Goal: Check status: Check status

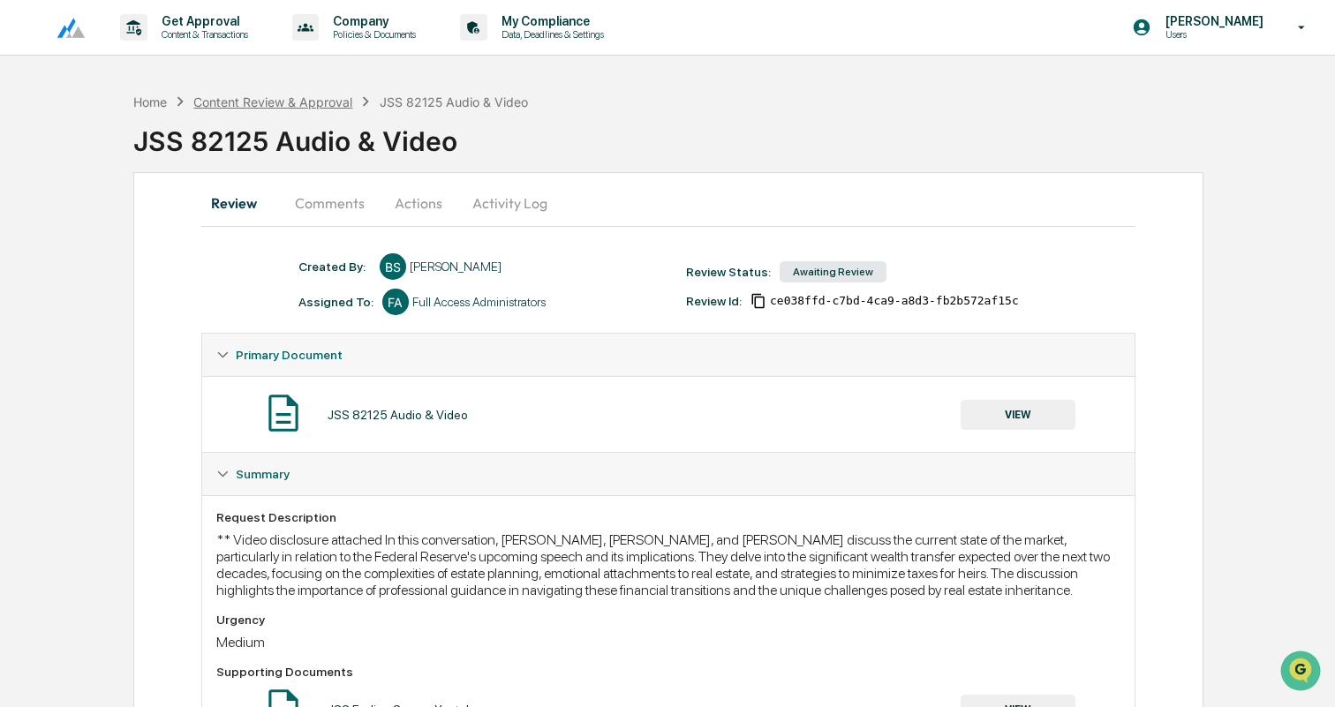
click at [275, 99] on div "Content Review & Approval" at bounding box center [272, 101] width 159 height 15
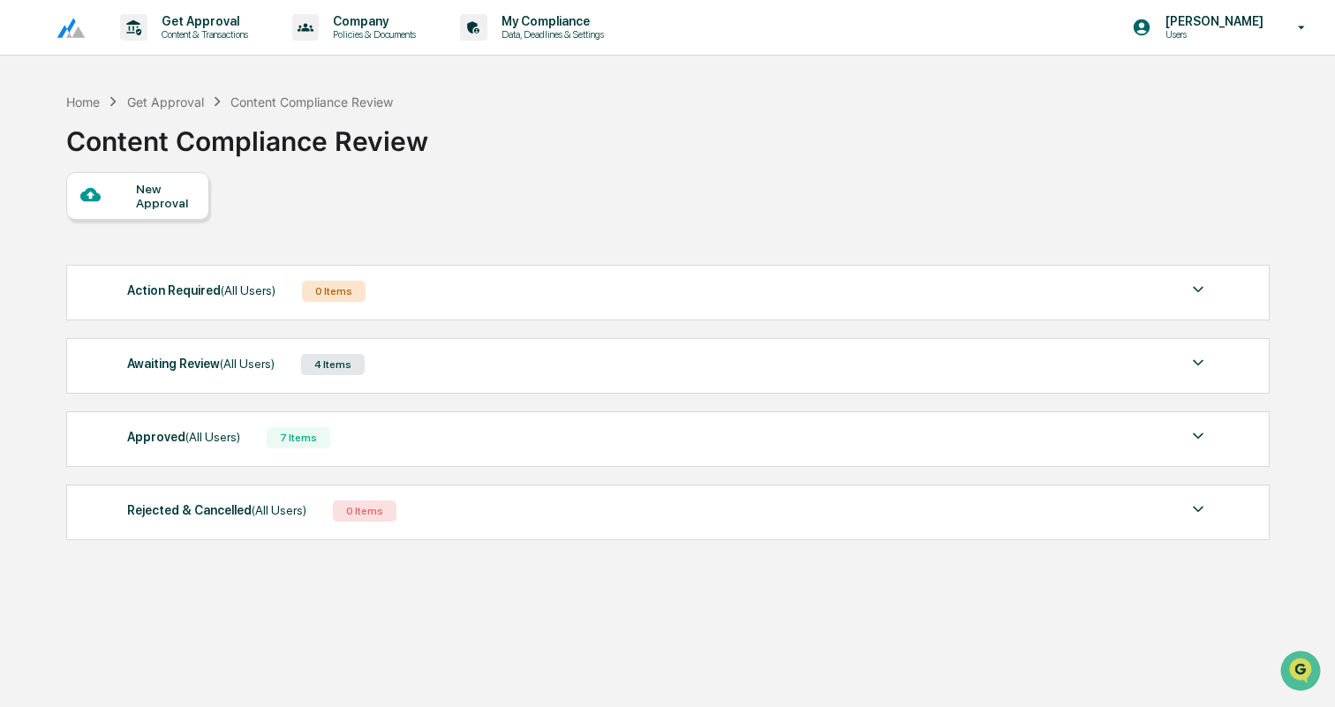
click at [416, 374] on div "Awaiting Review (All Users) 4 Items" at bounding box center [668, 364] width 1082 height 25
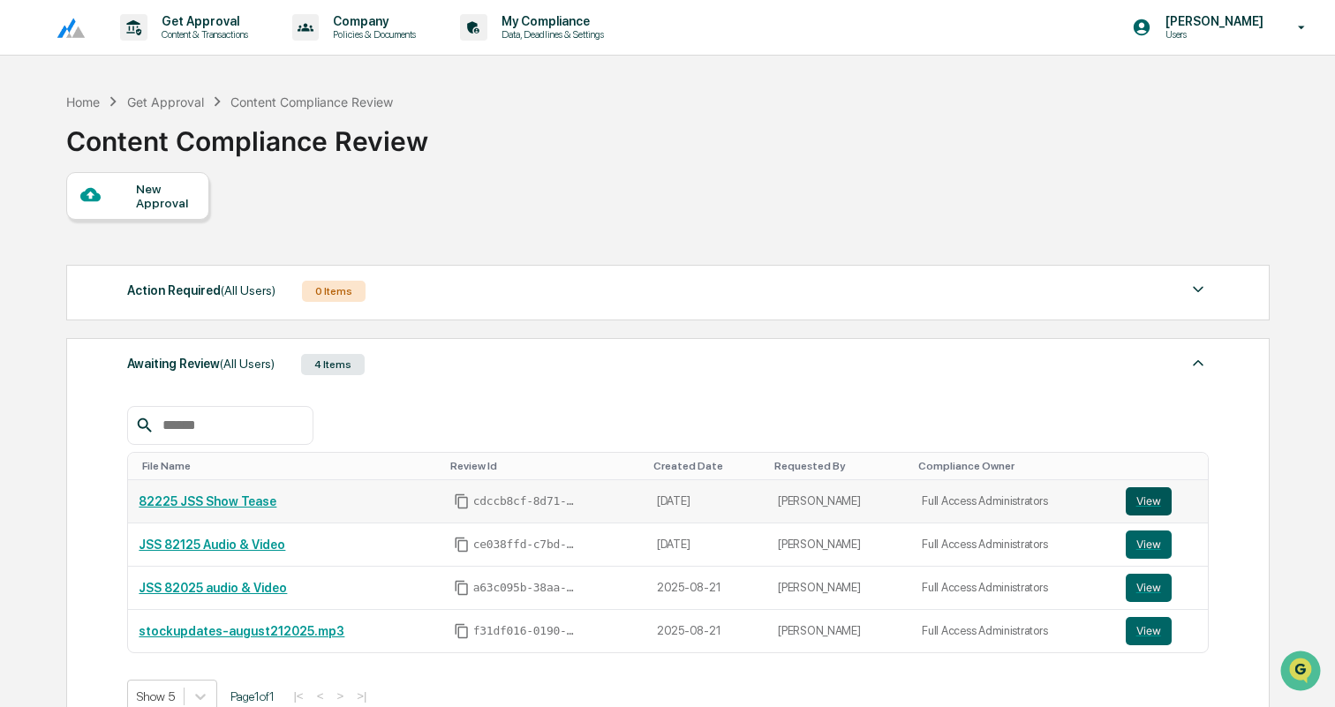
click at [1157, 504] on button "View" at bounding box center [1149, 501] width 46 height 28
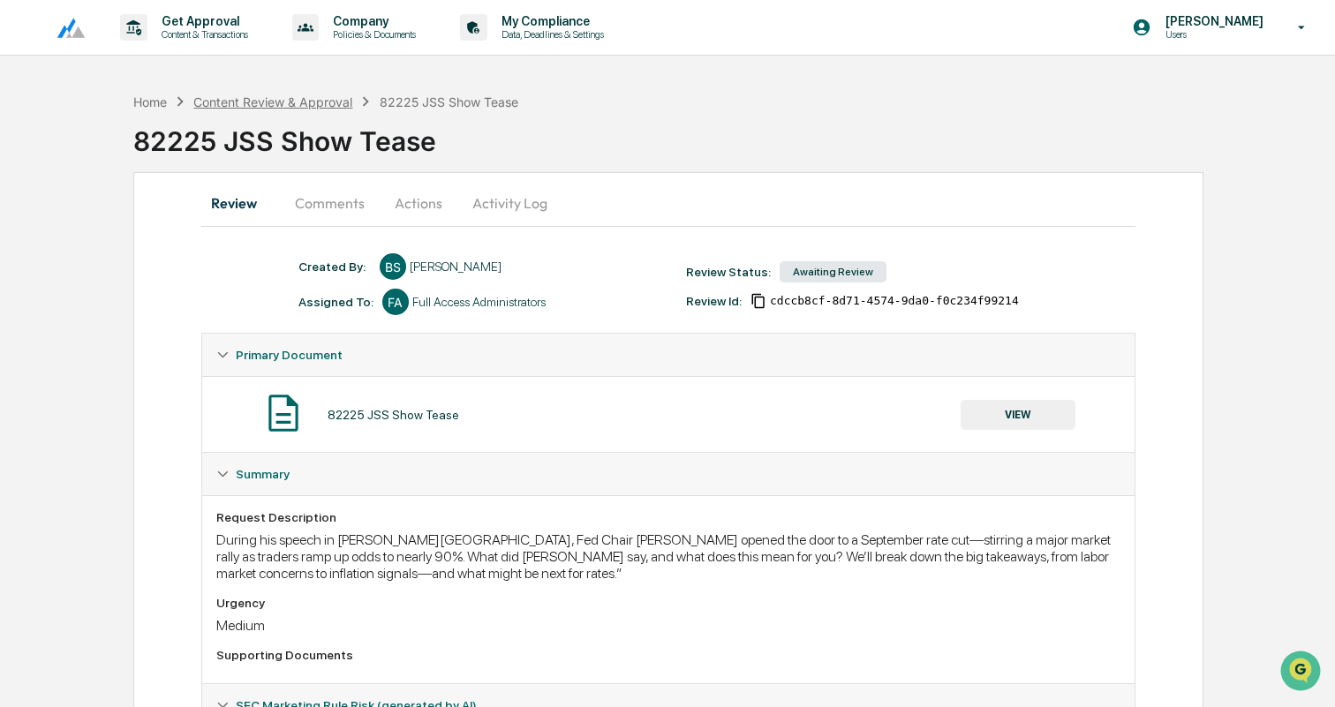
click at [330, 101] on div "Content Review & Approval" at bounding box center [272, 101] width 159 height 15
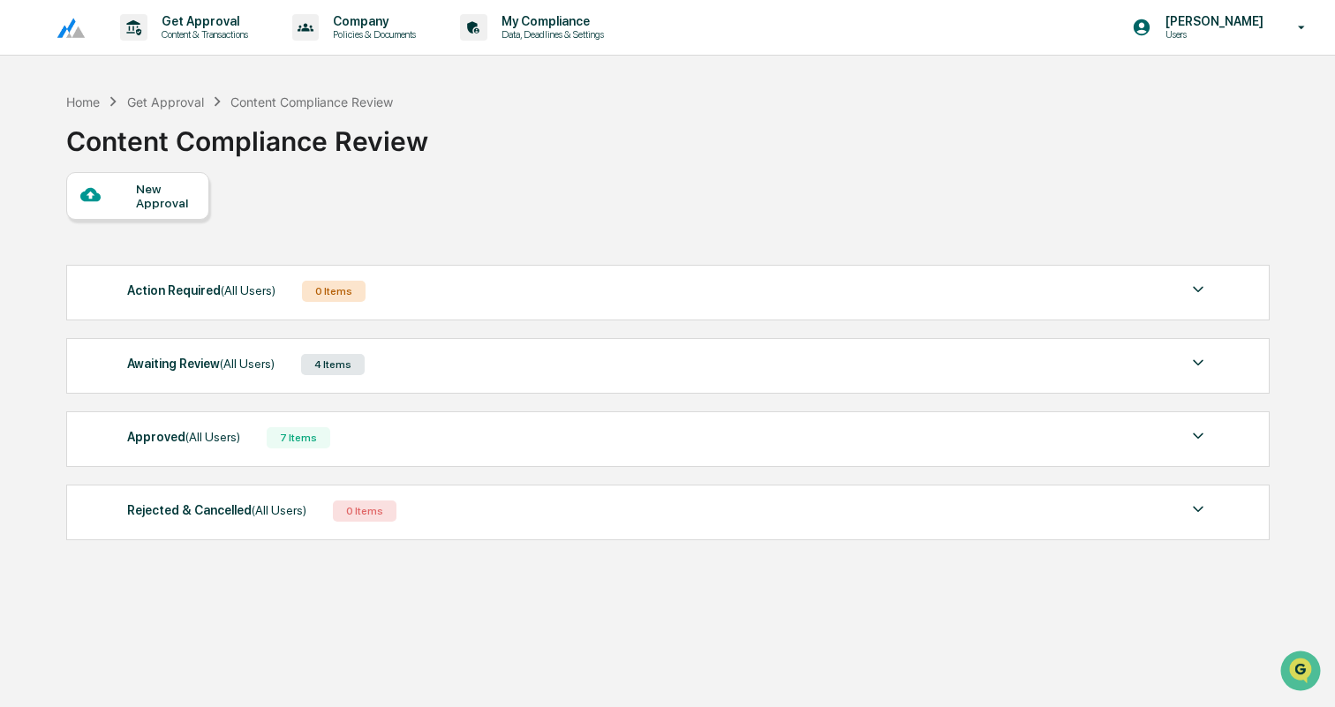
click at [432, 435] on div "Approved (All Users) 7 Items" at bounding box center [668, 438] width 1082 height 25
